Goal: Task Accomplishment & Management: Use online tool/utility

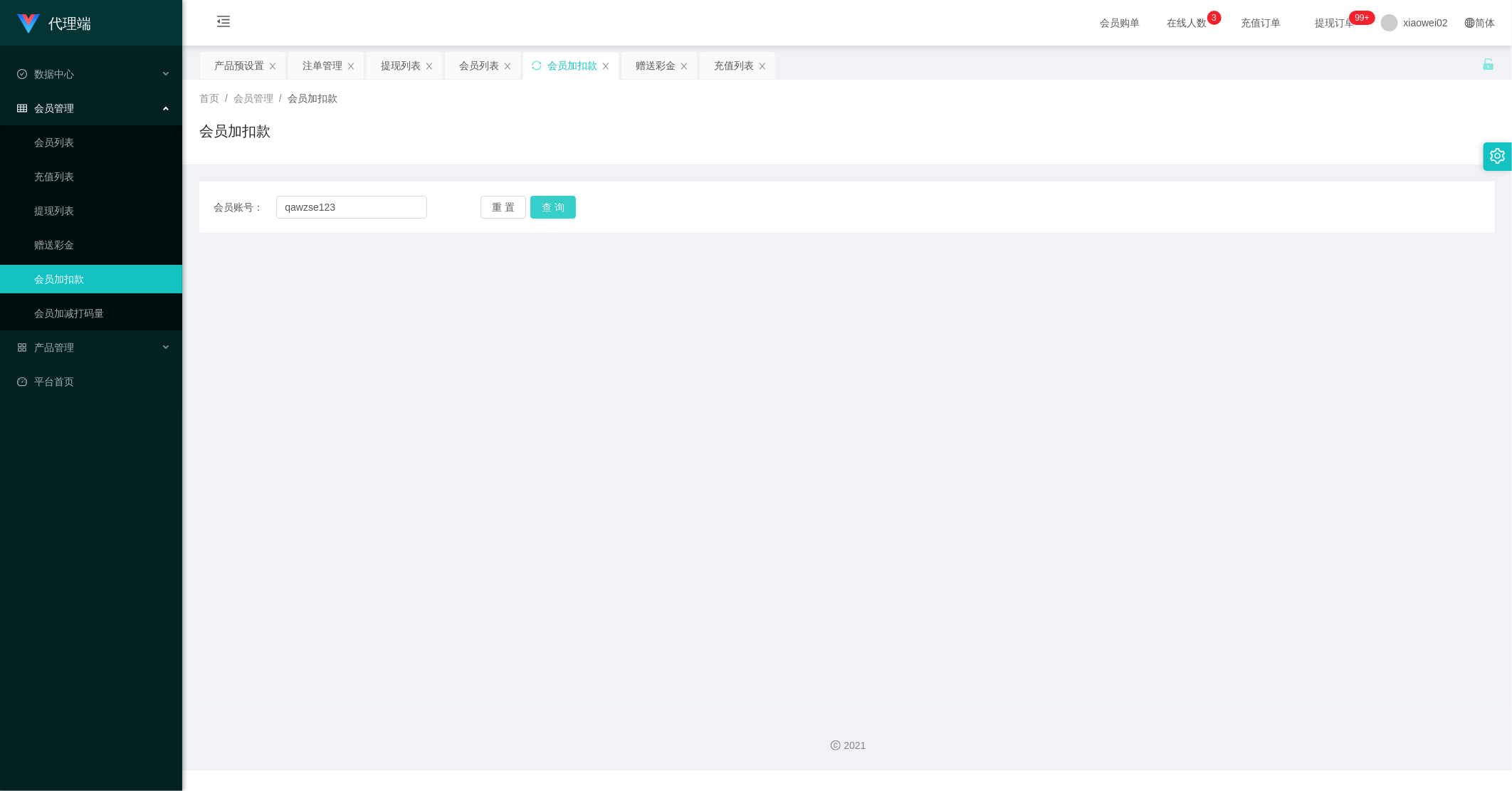
click at [558, 203] on button "查 询" at bounding box center [553, 207] width 46 height 23
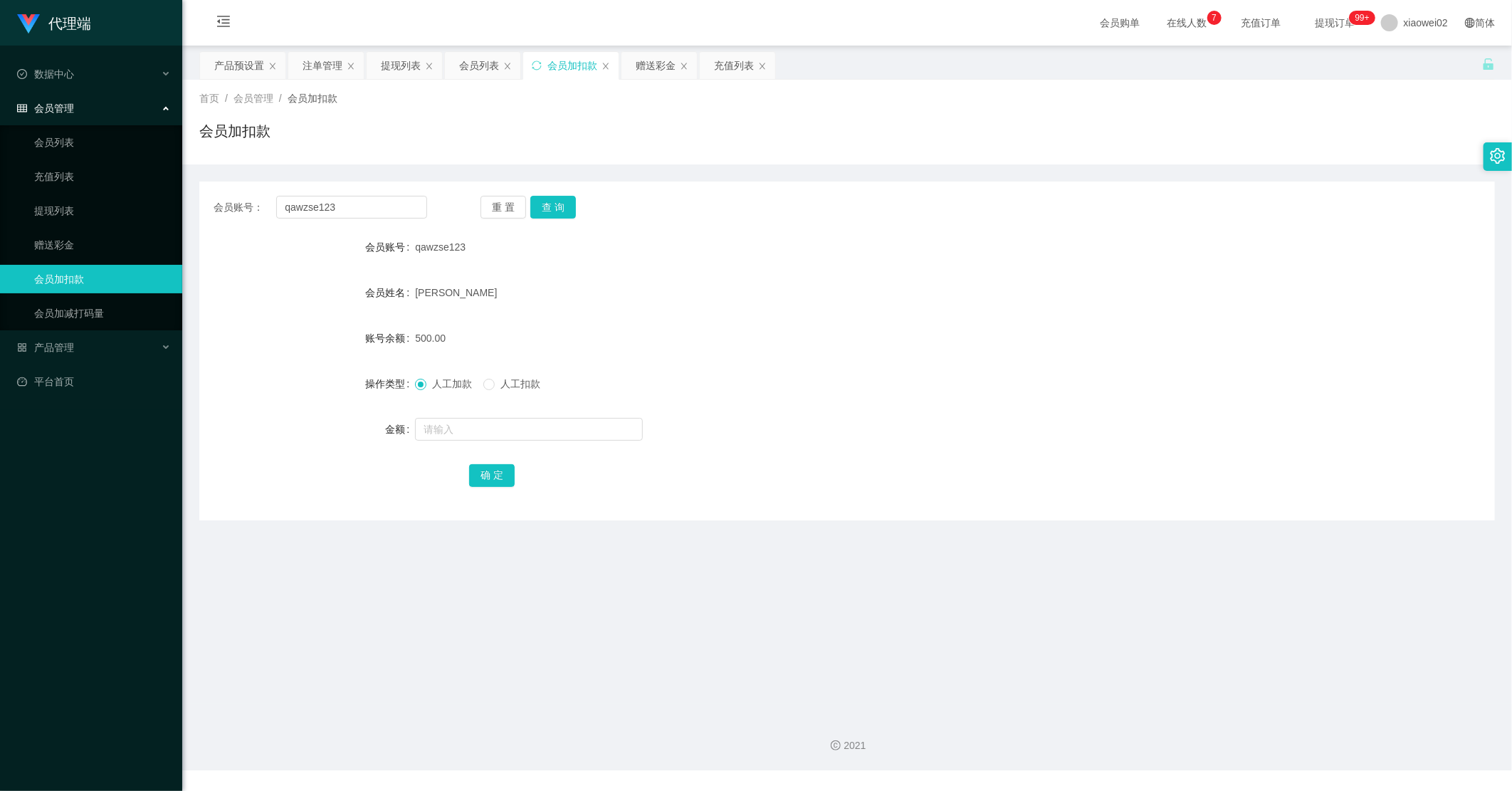
click at [378, 219] on div "会员账号： qawzse123 重 置 查 询 会员账号 qawzse123 会员姓名 Tan Eng Siong 账号余额 500.00 操作类型 人工加款…" at bounding box center [847, 351] width 1296 height 339
click at [381, 212] on input "qawzse123" at bounding box center [352, 207] width 151 height 23
paste input "bb1019abc"
type input "bb1019abc"
click at [558, 205] on button "查 询" at bounding box center [553, 207] width 46 height 23
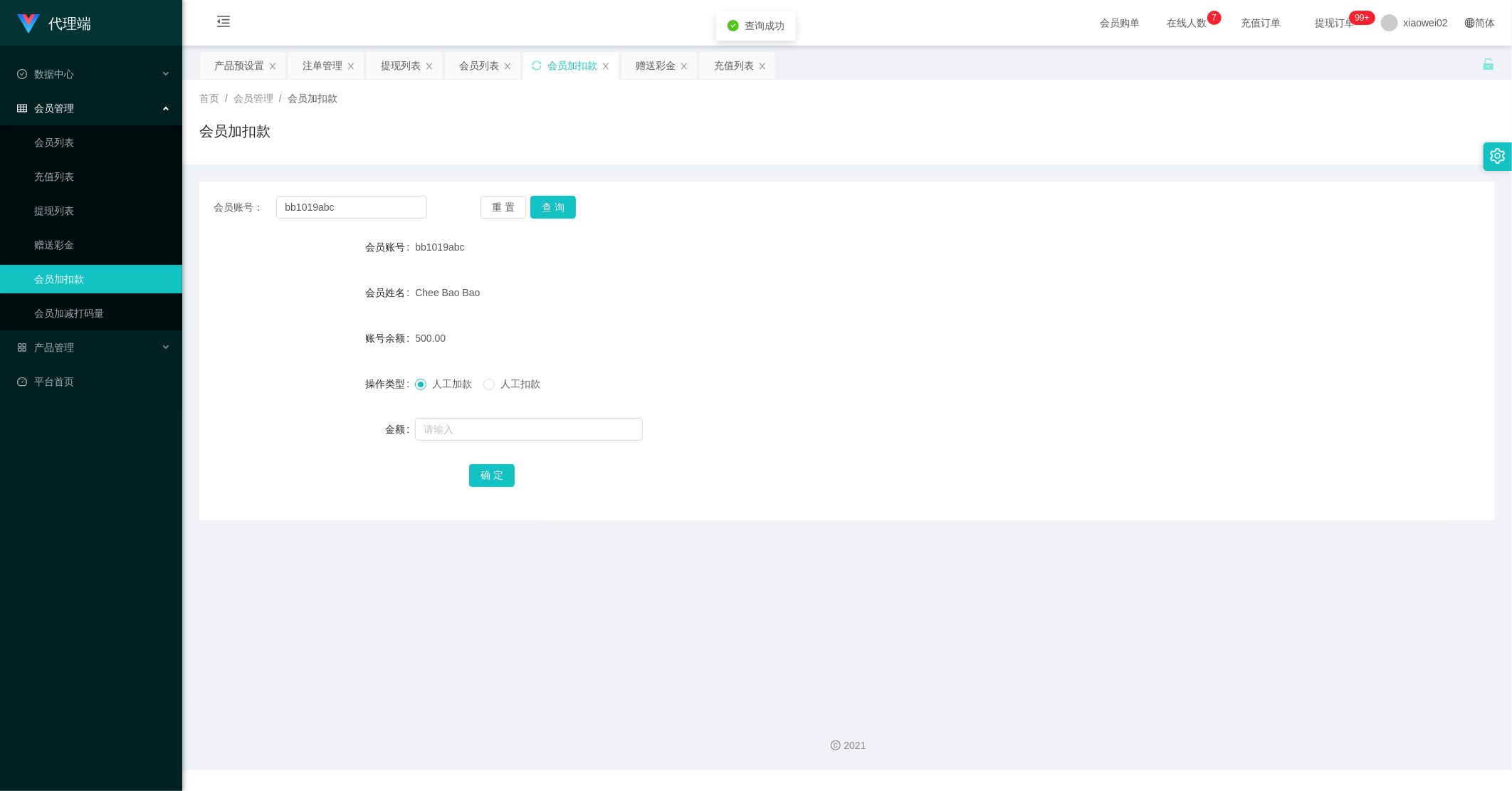
drag, startPoint x: 707, startPoint y: 290, endPoint x: 789, endPoint y: 257, distance: 88.4
click at [734, 280] on div "Chee Bao Bao" at bounding box center [793, 292] width 756 height 29
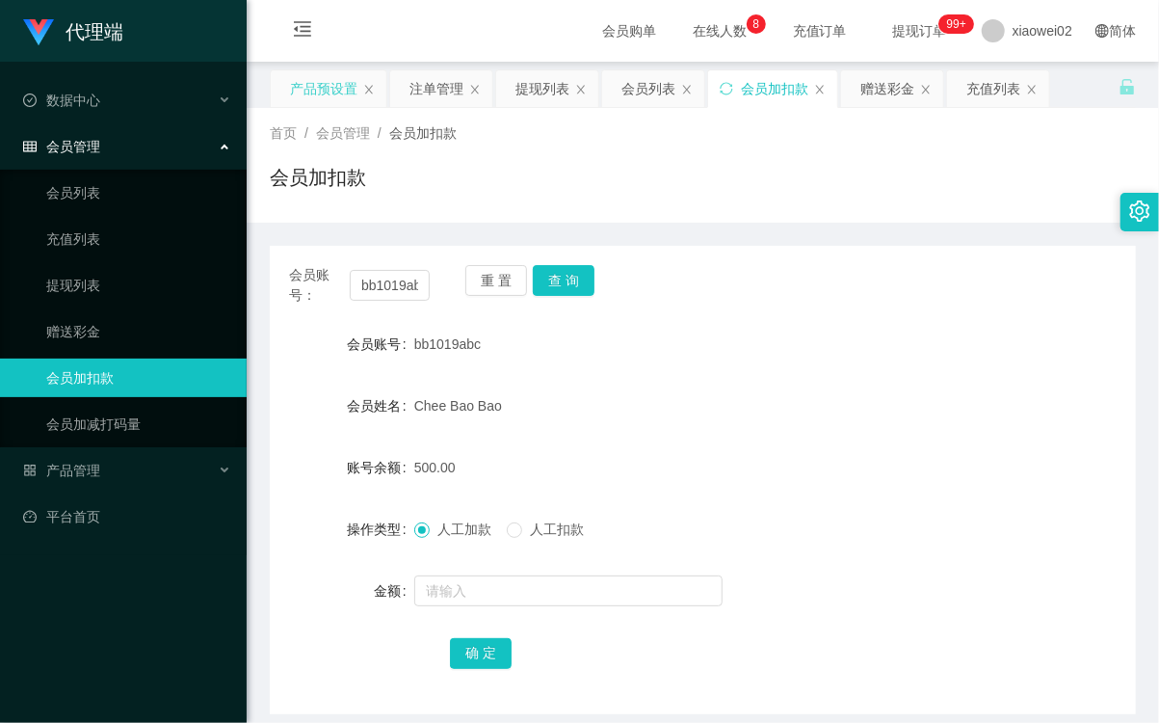
click at [326, 80] on div "产品预设置" at bounding box center [323, 88] width 67 height 37
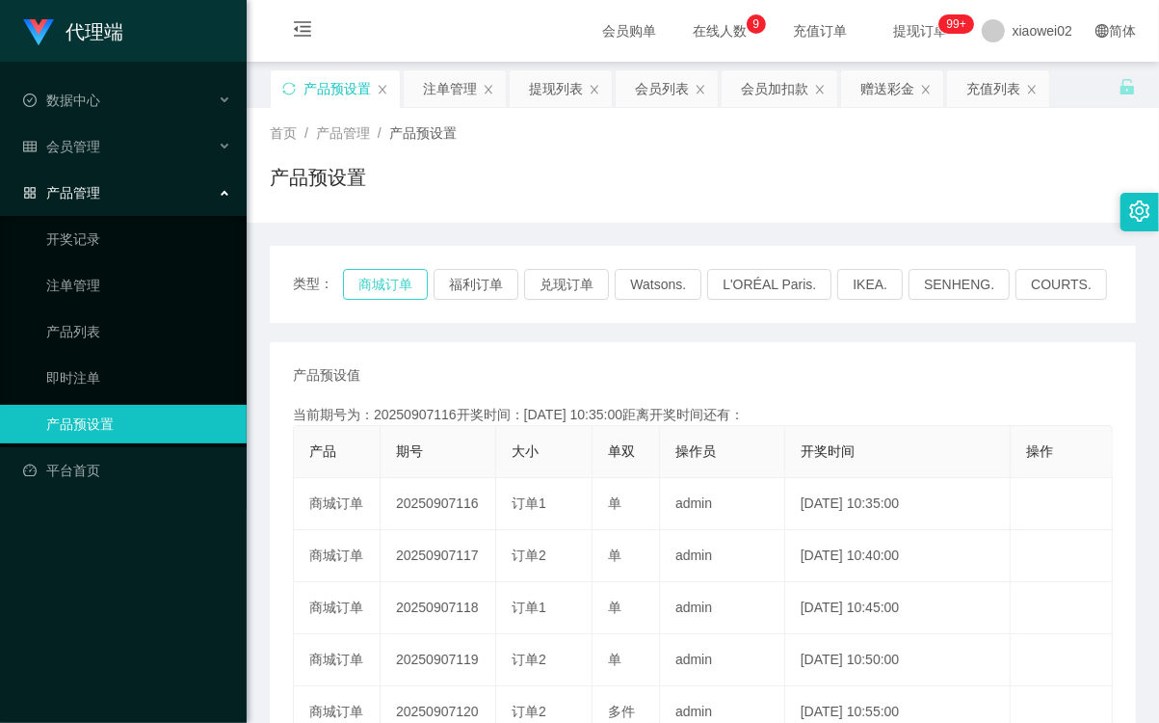
click at [360, 285] on button "商城订单" at bounding box center [385, 284] width 85 height 31
click at [369, 281] on button "商城订单" at bounding box center [385, 284] width 85 height 31
drag, startPoint x: 444, startPoint y: 303, endPoint x: 432, endPoint y: 287, distance: 19.9
click at [440, 297] on div "类型： 商城订单 福利订单 兑现订单 Watsons. L'ORÉAL Paris. IKEA. SENHENG. COURTS." at bounding box center [703, 284] width 866 height 77
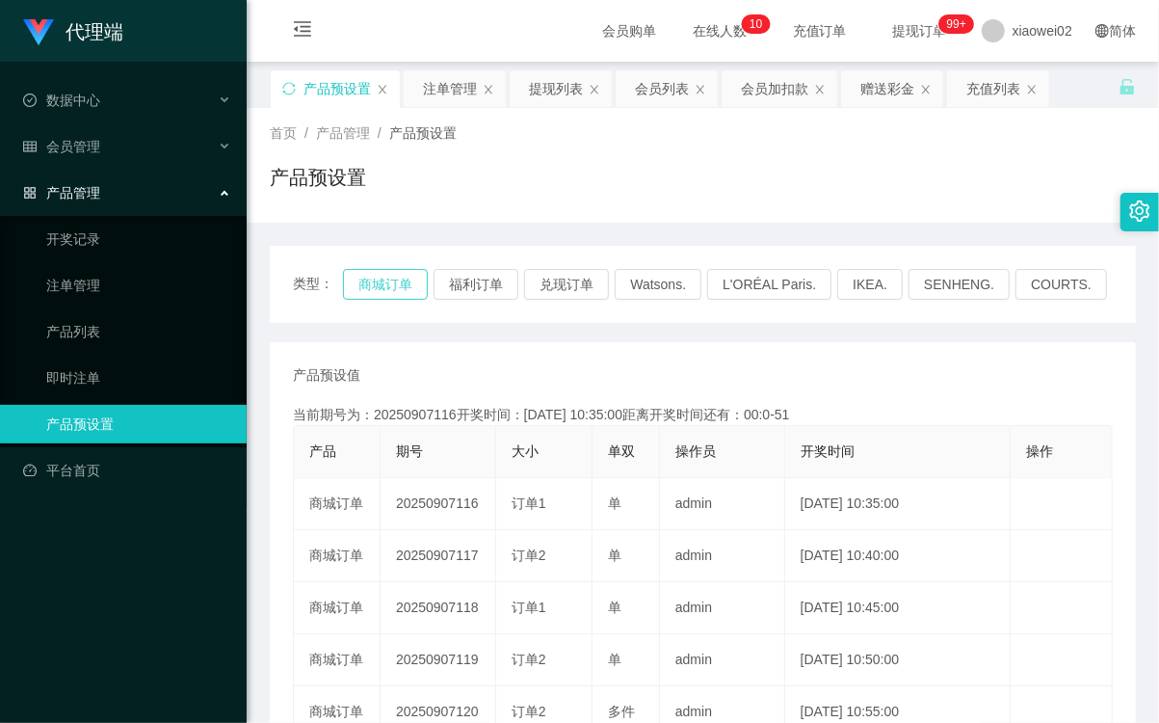
click at [428, 285] on button "商城订单" at bounding box center [385, 284] width 85 height 31
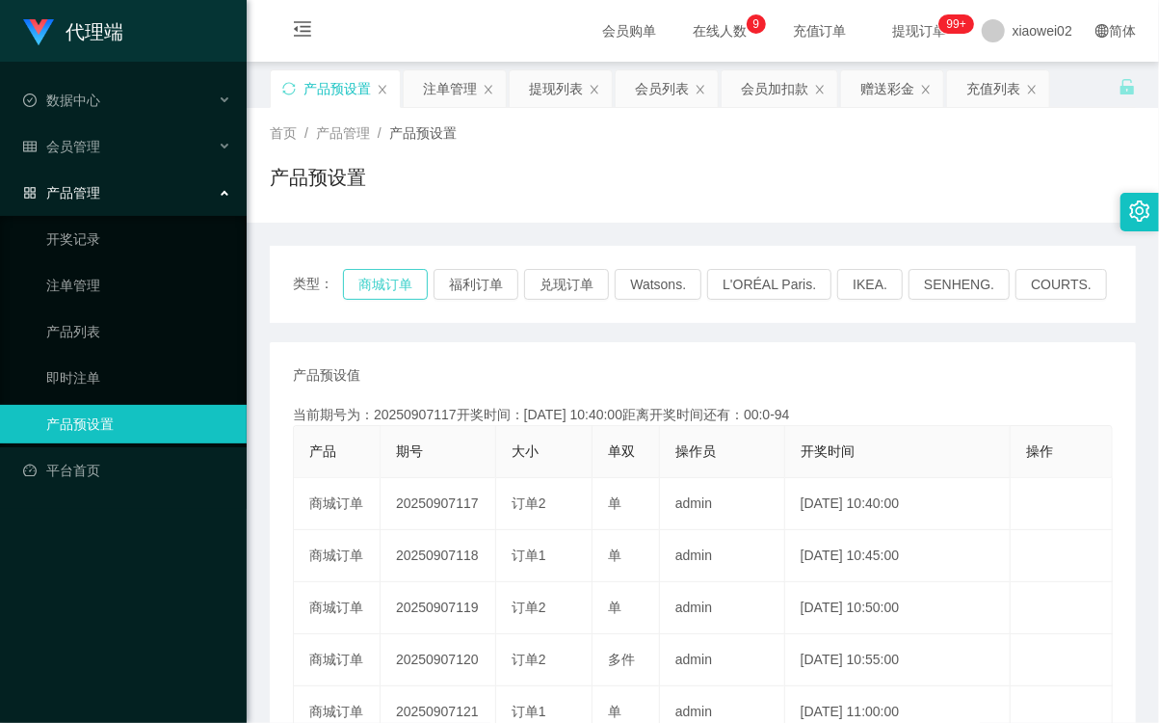
click at [421, 276] on button "商城订单" at bounding box center [385, 284] width 85 height 31
click at [421, 277] on button "商城订单" at bounding box center [385, 284] width 85 height 31
type button "k3wph"
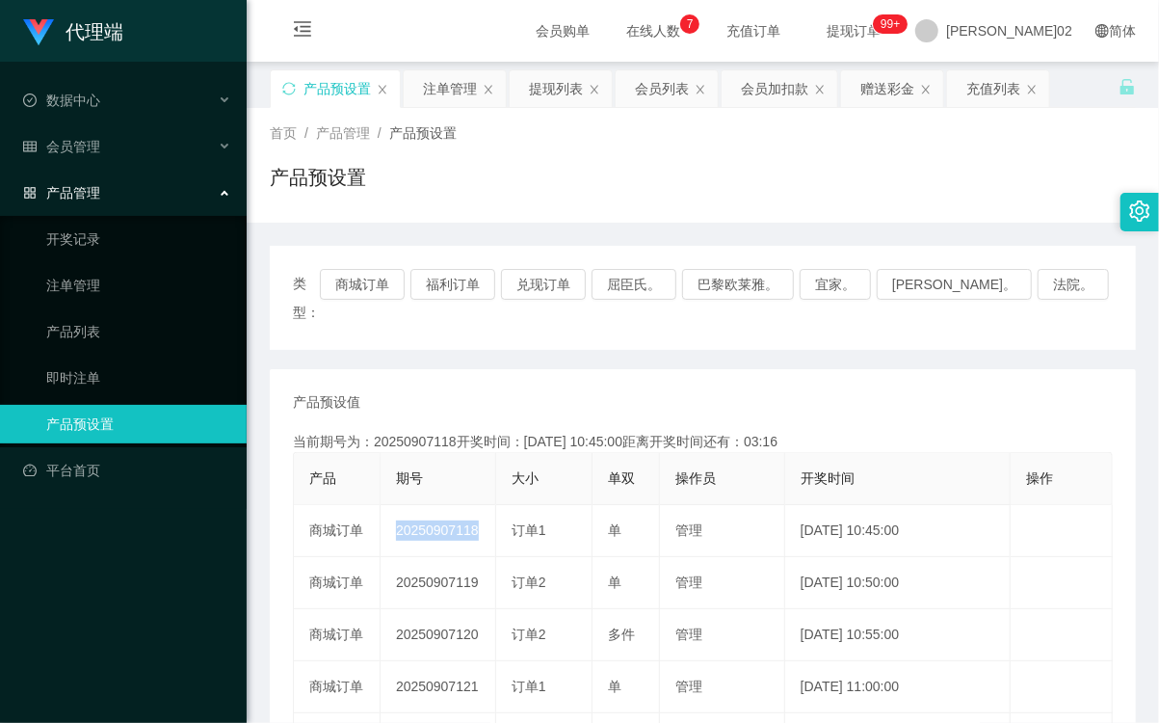
click at [526, 432] on div "当前期号为：20250907118开奖时间：[DATE] 10:45:00距离开奖时间还有：03:16" at bounding box center [703, 442] width 820 height 20
click at [379, 293] on button "商城订单" at bounding box center [362, 284] width 85 height 31
click at [380, 290] on button "商城订单" at bounding box center [362, 284] width 85 height 31
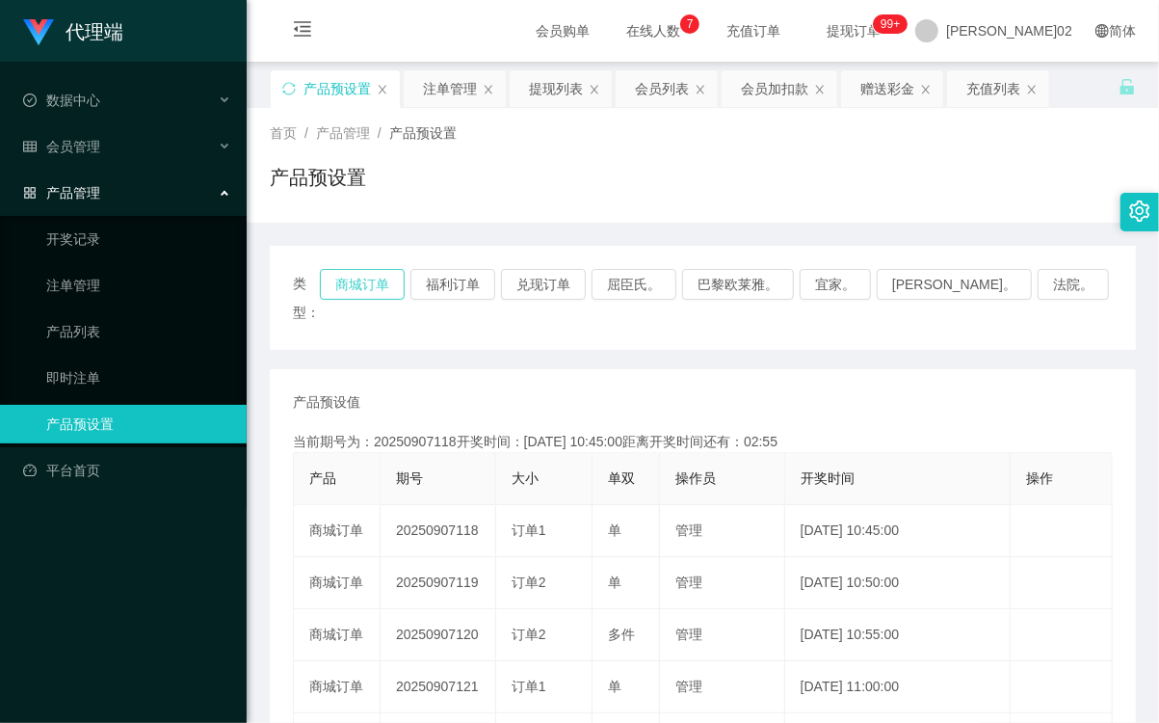
click at [392, 278] on button "商城订单" at bounding box center [362, 284] width 85 height 31
drag, startPoint x: 411, startPoint y: 286, endPoint x: 806, endPoint y: 121, distance: 428.1
click at [405, 283] on button "商城订单" at bounding box center [362, 284] width 85 height 31
click at [402, 280] on button "商城订单" at bounding box center [362, 284] width 85 height 31
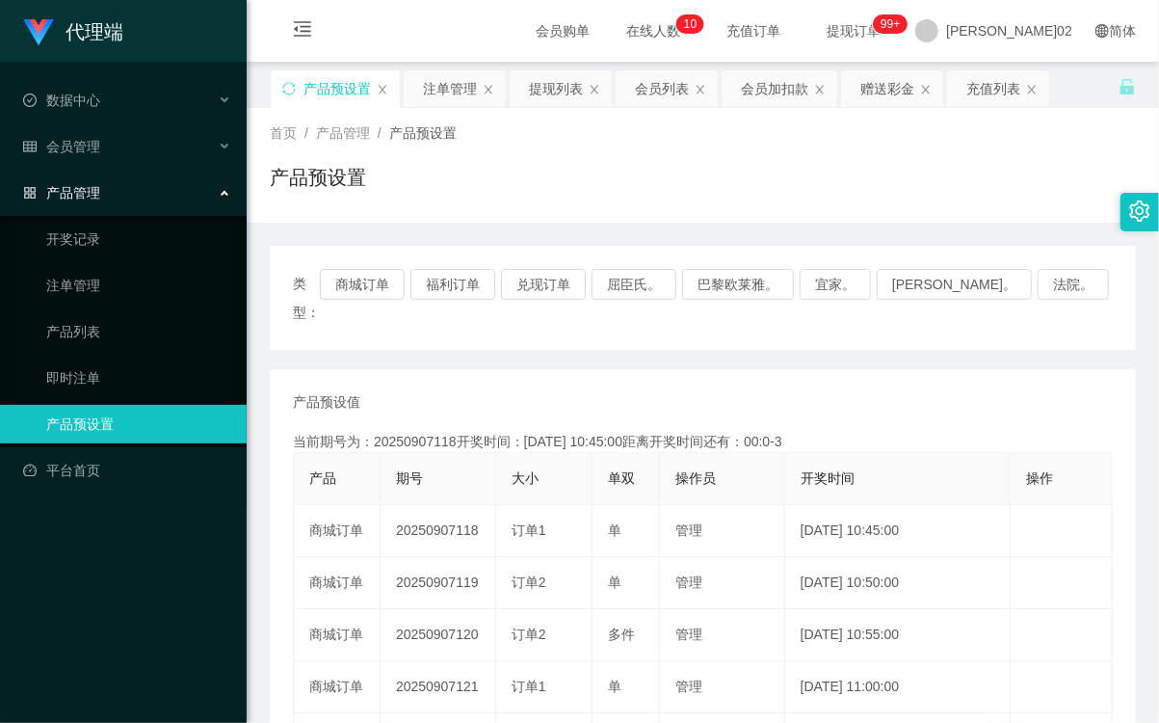
click at [631, 339] on div "类型： 商城订单 福利订单 兑现订单 屈臣氏。 巴黎欧莱雅。 宜家。 [PERSON_NAME]。 法院。 产品预设值 添加期号 当前期号为：20250907…" at bounding box center [703, 678] width 866 height 865
